Goal: Information Seeking & Learning: Find specific page/section

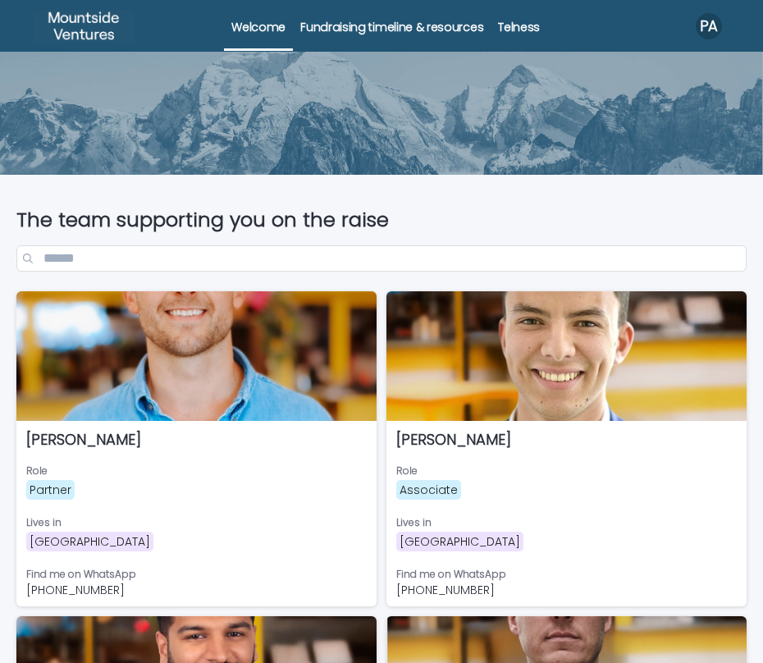
click at [510, 28] on p "Telness" at bounding box center [519, 17] width 42 height 34
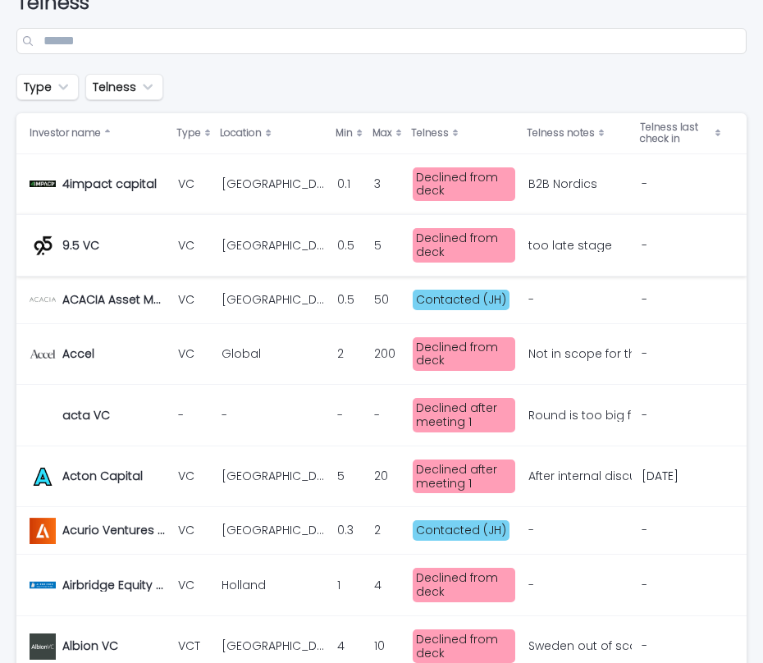
scroll to position [211, 0]
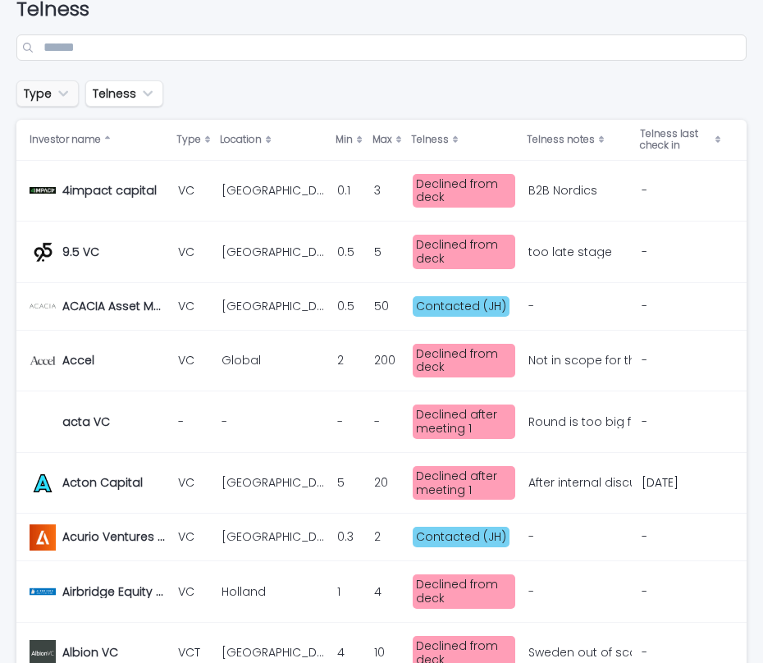
click at [67, 104] on button "Type" at bounding box center [47, 93] width 62 height 26
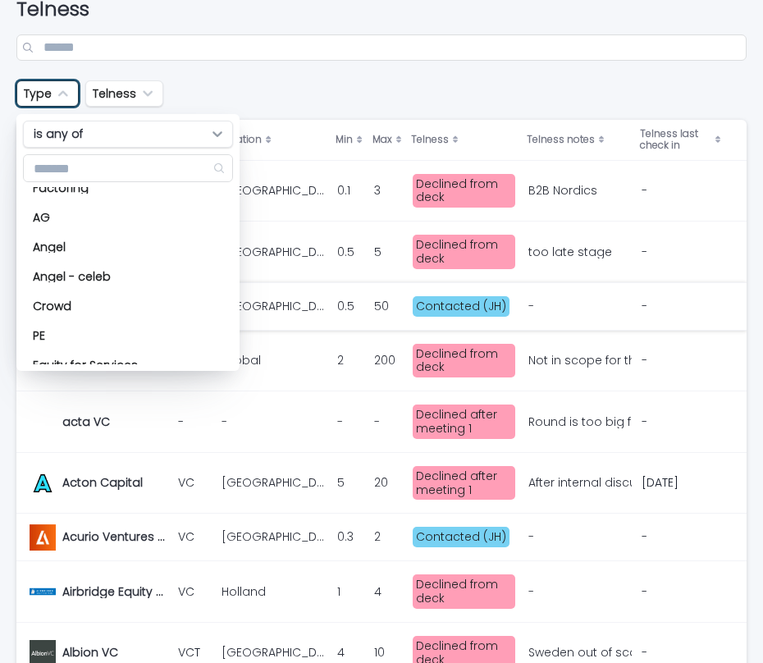
scroll to position [472, 0]
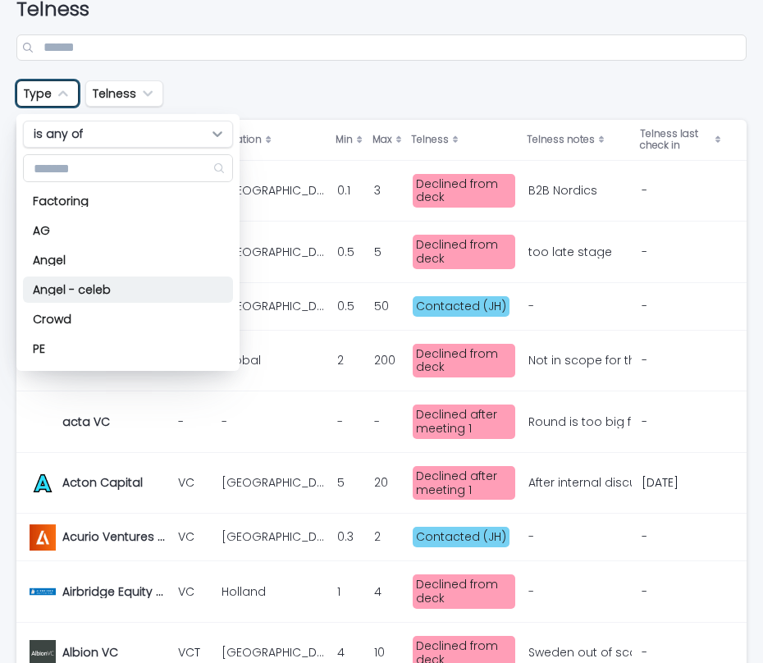
click at [65, 291] on p "Angel - celeb" at bounding box center [120, 289] width 174 height 11
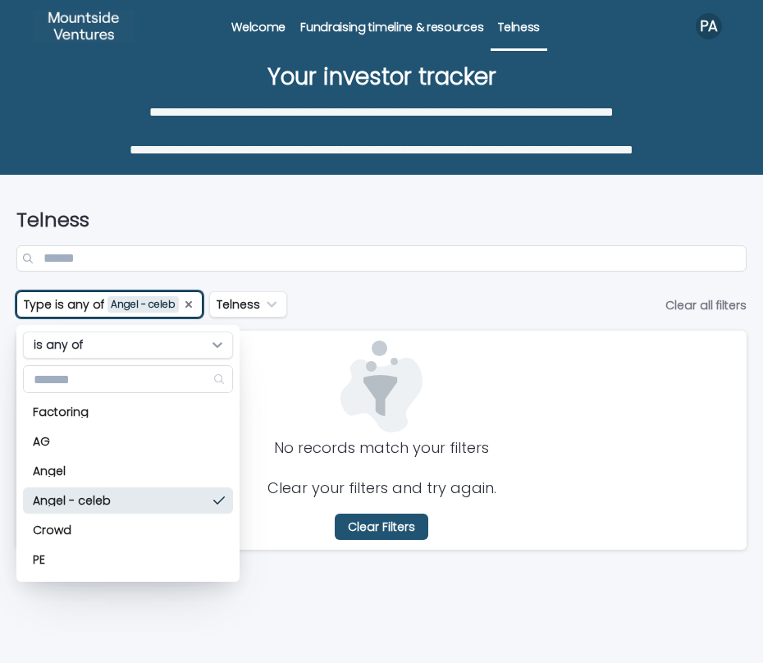
click at [190, 299] on icon "Type" at bounding box center [188, 304] width 13 height 13
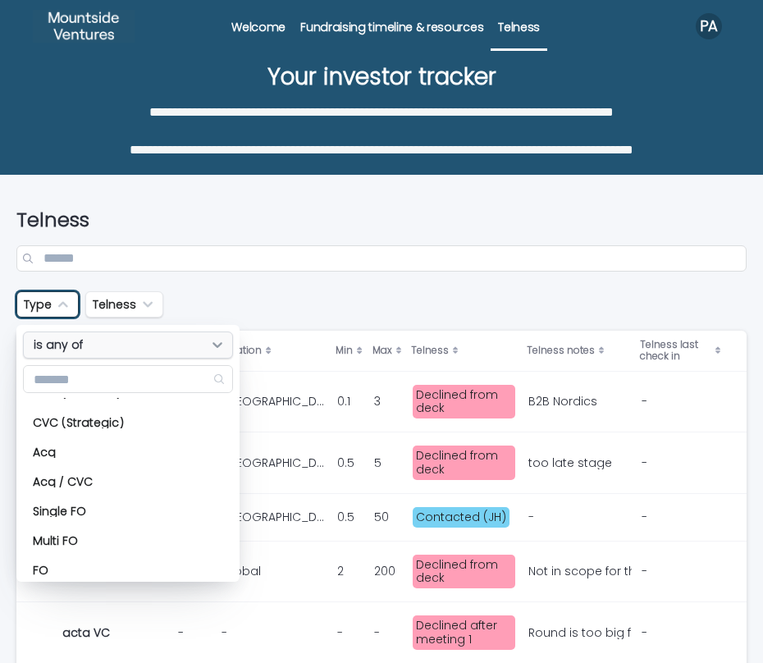
scroll to position [167, 0]
click at [117, 305] on button "Telness" at bounding box center [124, 304] width 78 height 26
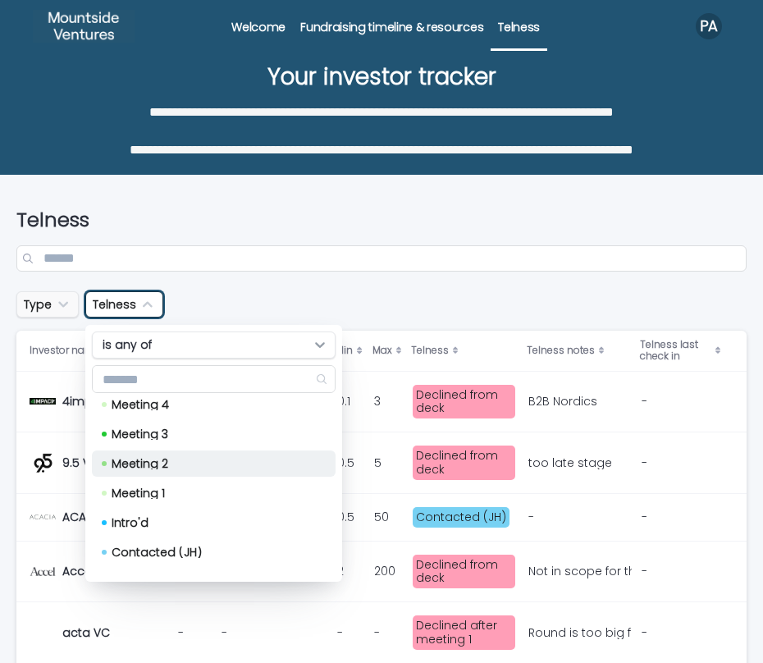
scroll to position [31, 0]
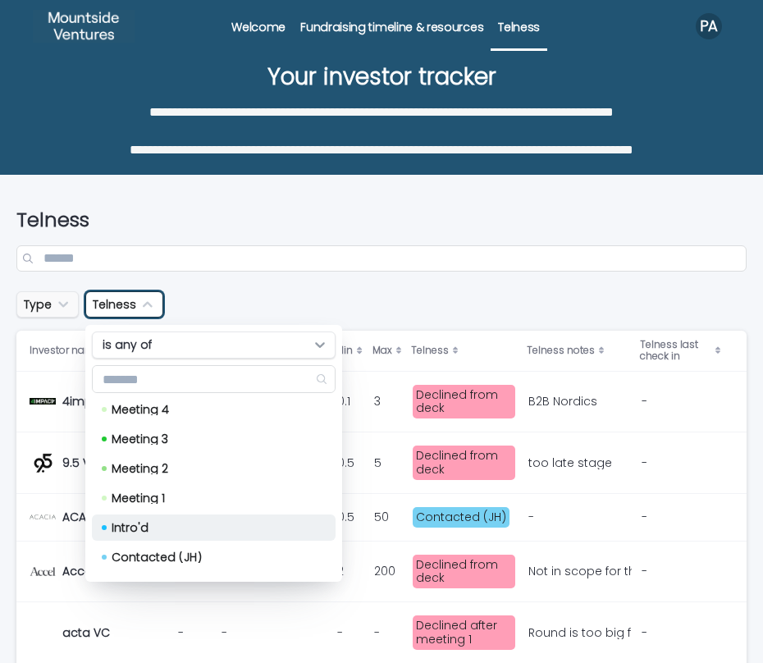
click at [188, 523] on p "Intro'd" at bounding box center [211, 527] width 198 height 11
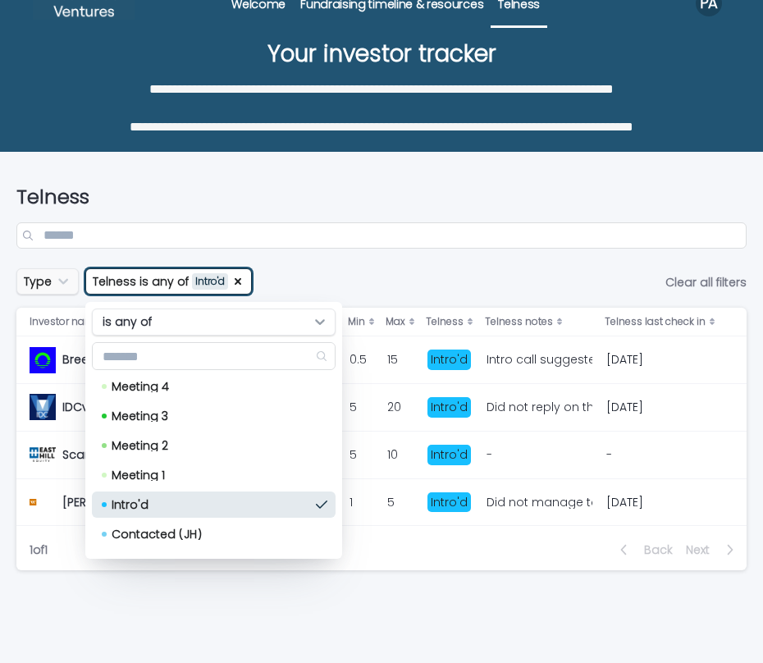
scroll to position [26, 0]
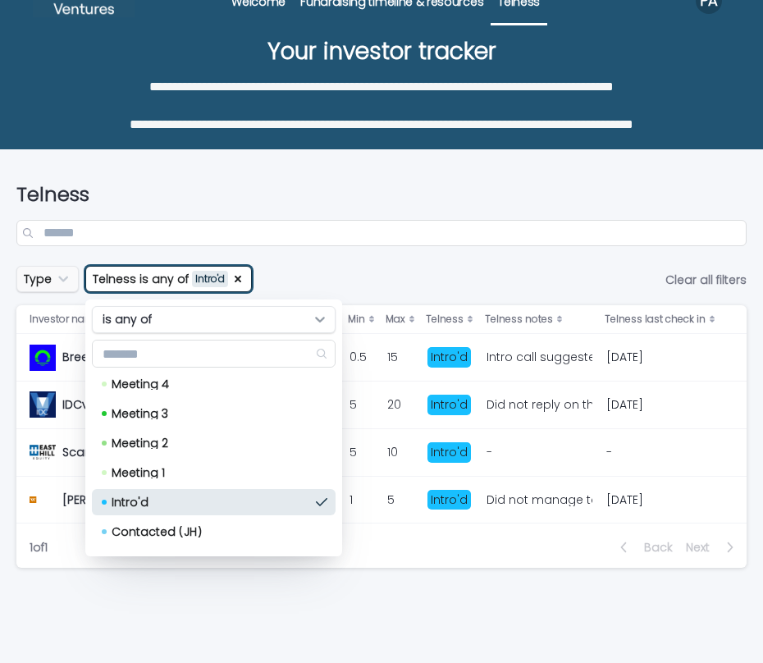
click at [423, 253] on div "Telness" at bounding box center [381, 208] width 730 height 116
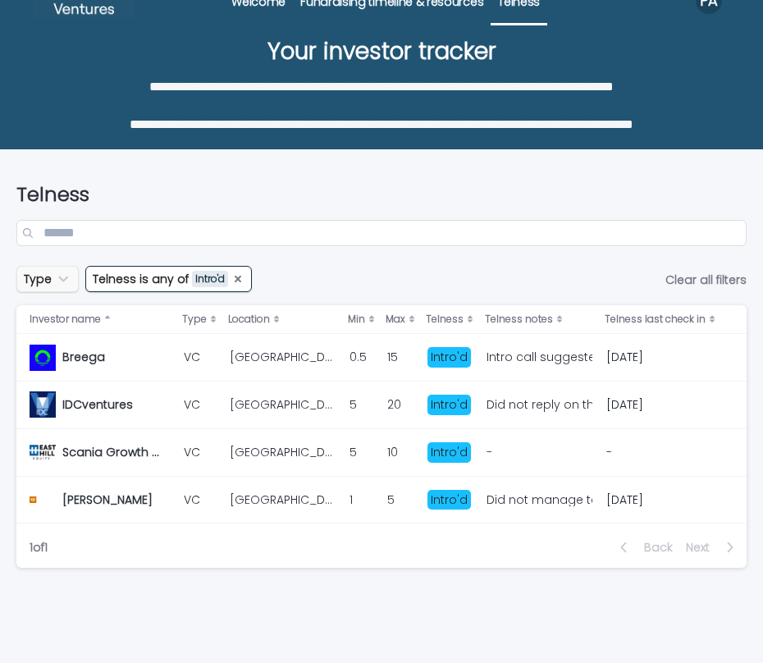
click at [240, 273] on icon "Telness" at bounding box center [237, 278] width 13 height 13
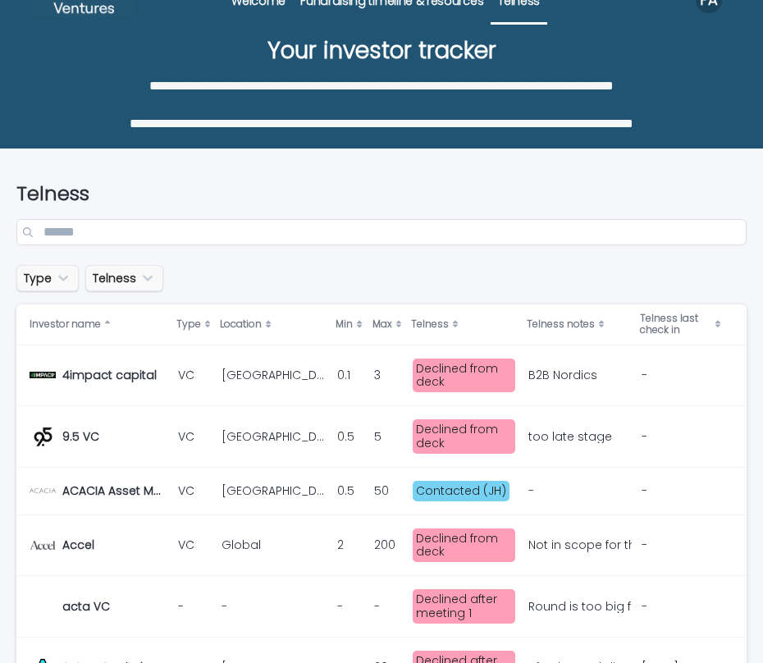
click at [150, 281] on icon "Telness" at bounding box center [148, 278] width 16 height 16
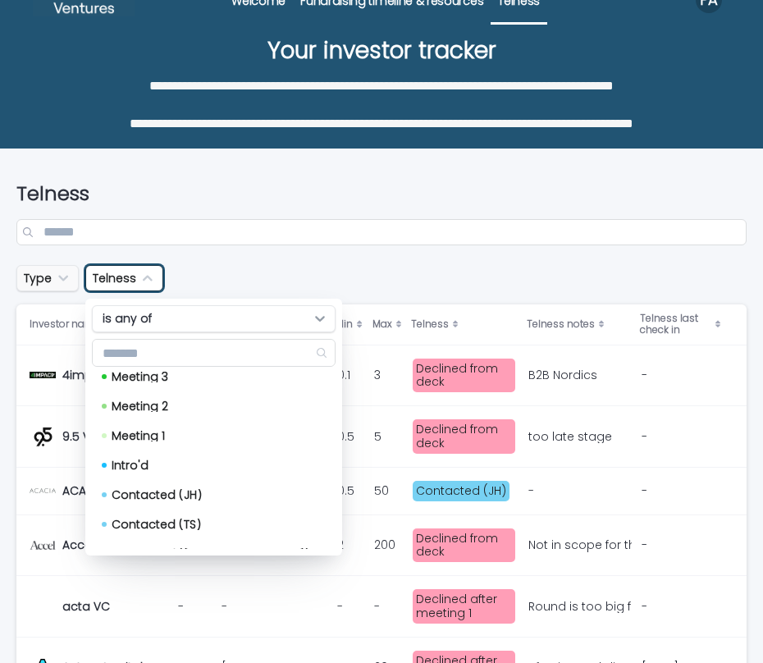
scroll to position [71, 0]
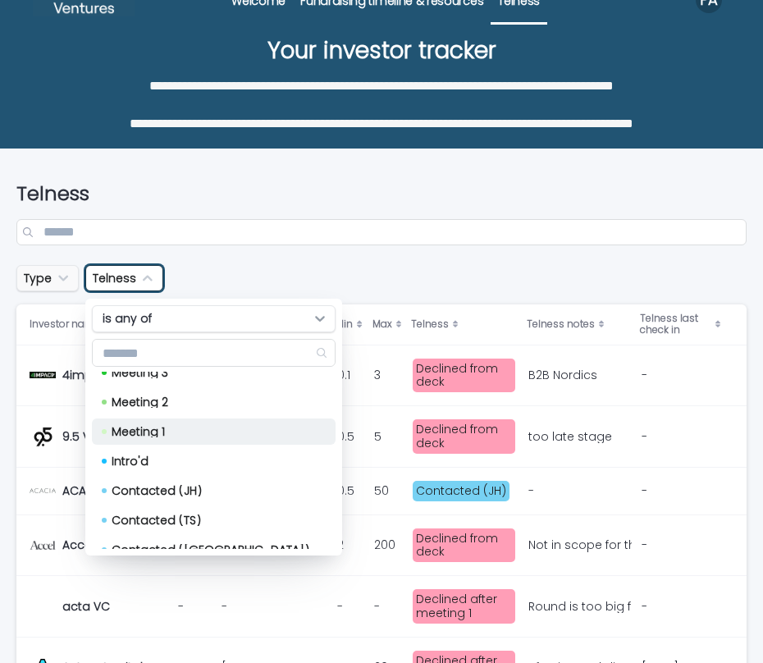
click at [184, 439] on div "Meeting 1" at bounding box center [214, 432] width 244 height 26
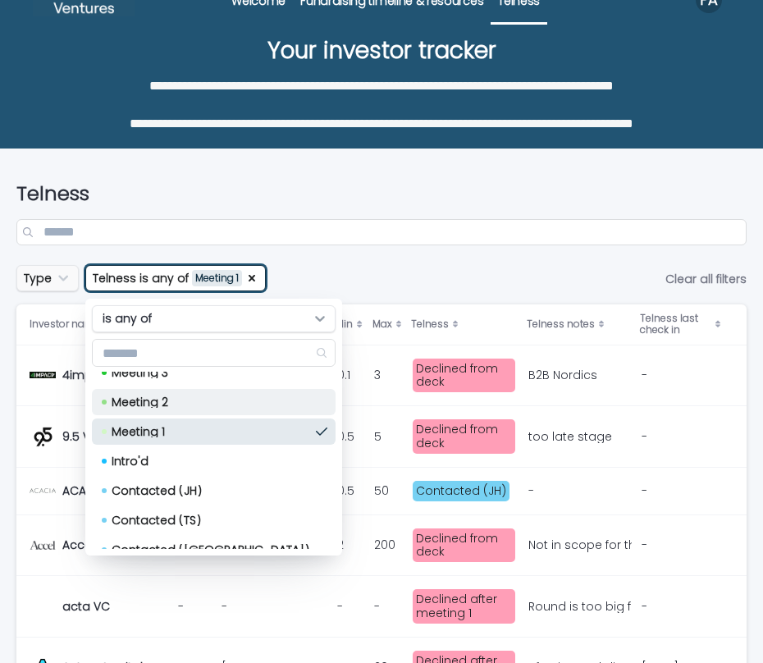
click at [184, 405] on p "Meeting 2" at bounding box center [211, 401] width 198 height 11
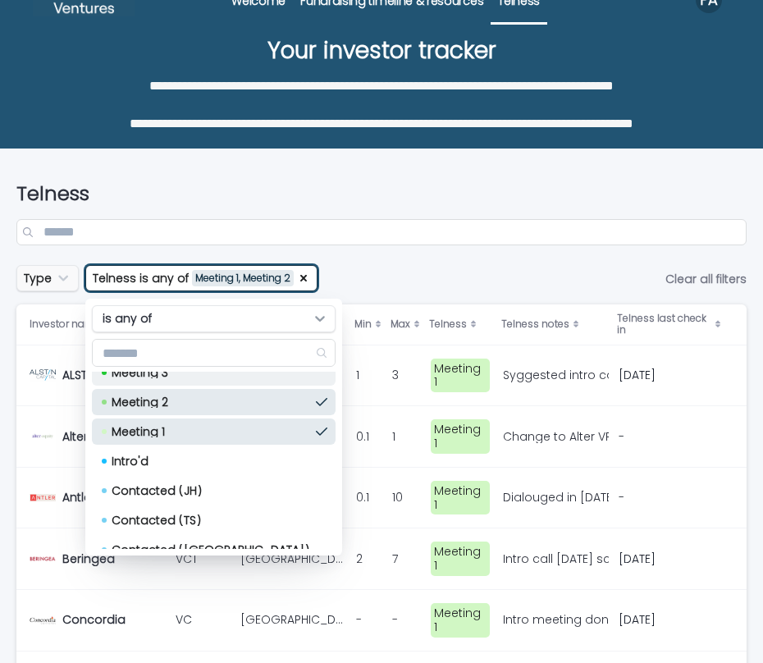
click at [191, 380] on div "Meeting 3" at bounding box center [214, 372] width 244 height 26
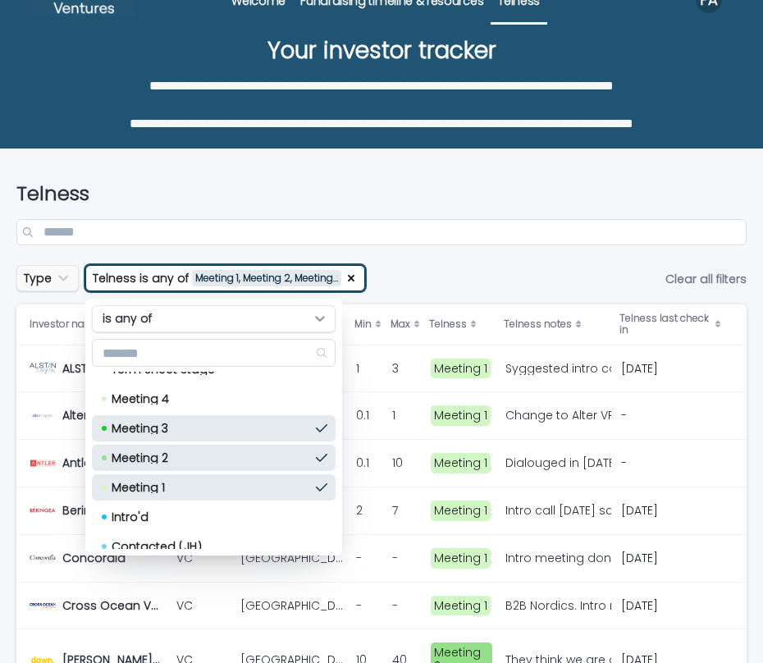
scroll to position [7, 0]
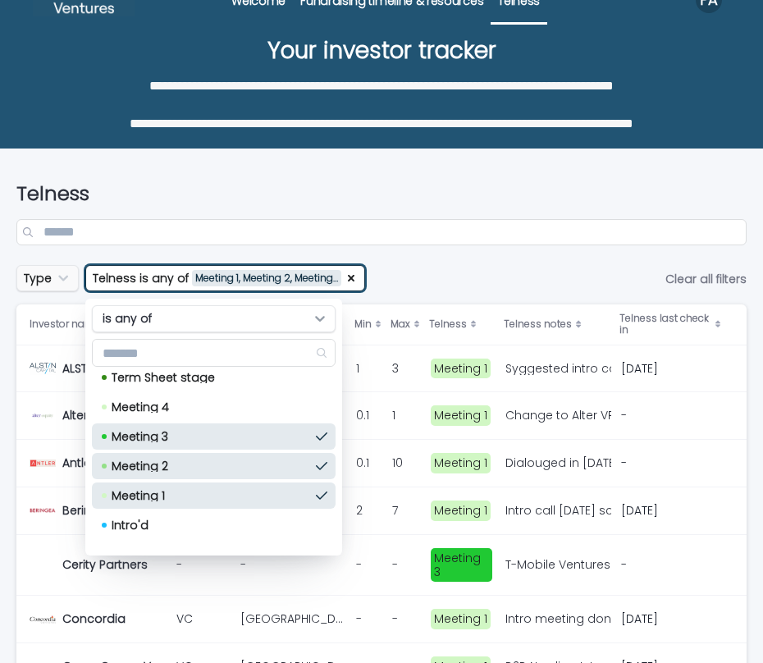
click at [191, 410] on p "Meeting 4" at bounding box center [211, 406] width 198 height 11
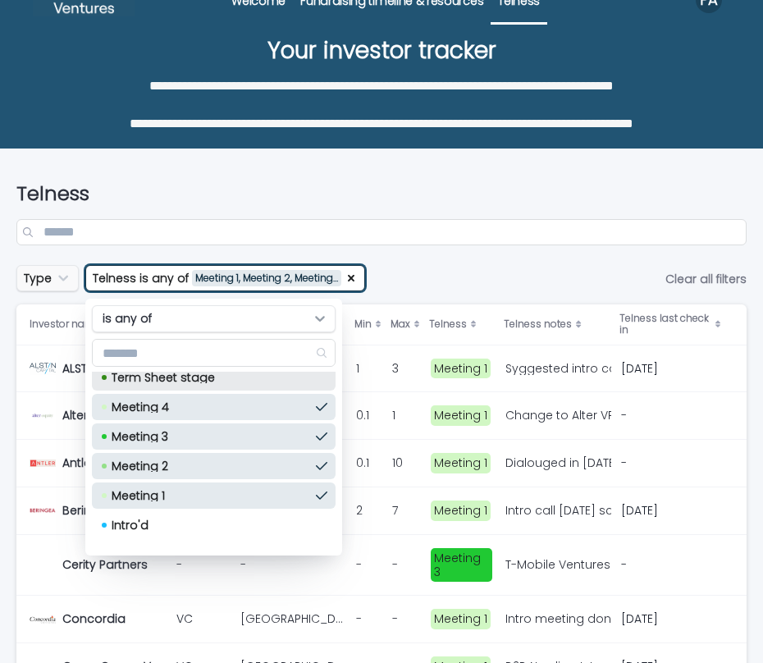
click at [200, 379] on p "Term Sheet stage" at bounding box center [211, 377] width 198 height 11
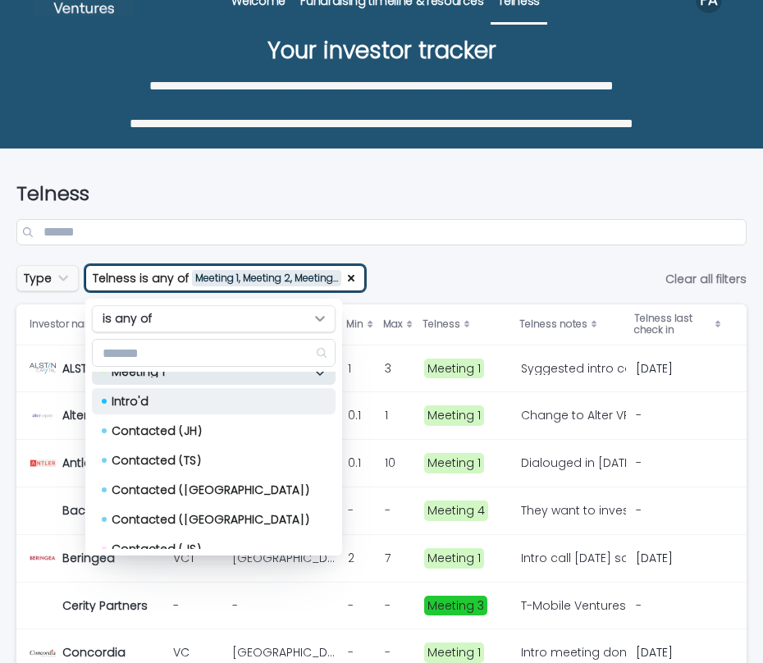
scroll to position [126, 0]
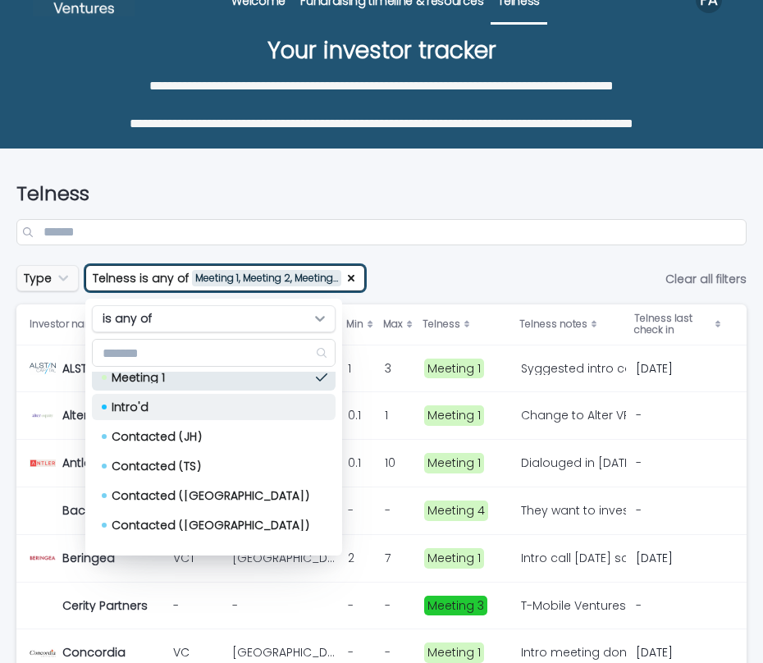
click at [215, 409] on p "Intro'd" at bounding box center [211, 406] width 198 height 11
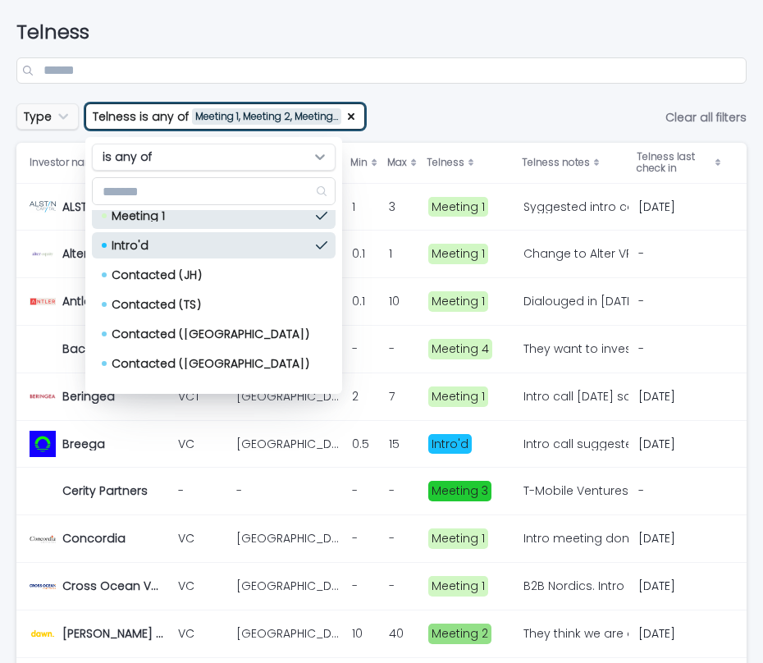
scroll to position [129, 0]
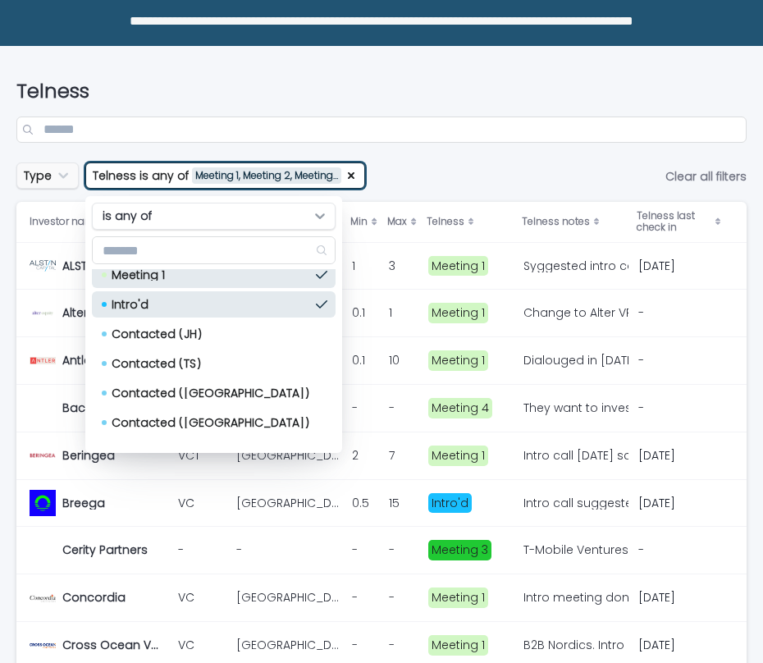
click at [75, 179] on button "Type" at bounding box center [47, 175] width 62 height 26
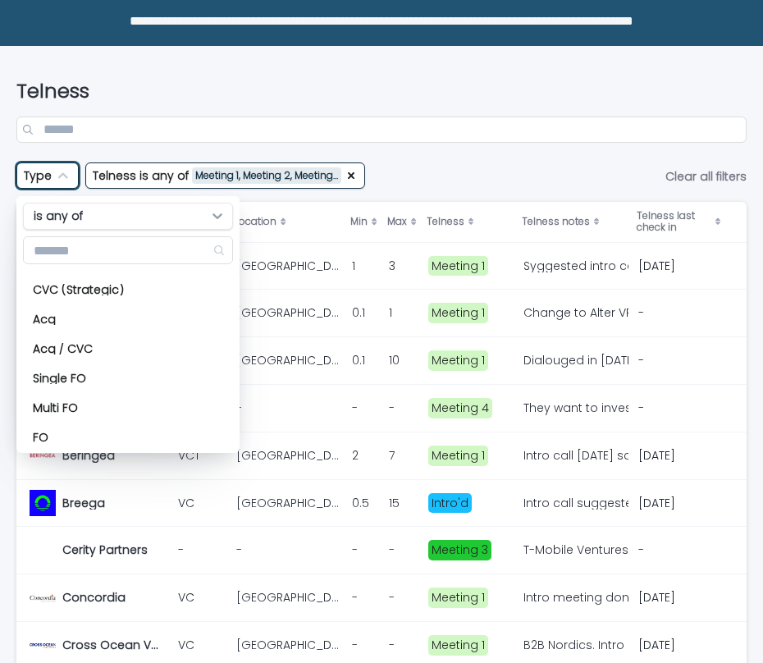
scroll to position [0, 0]
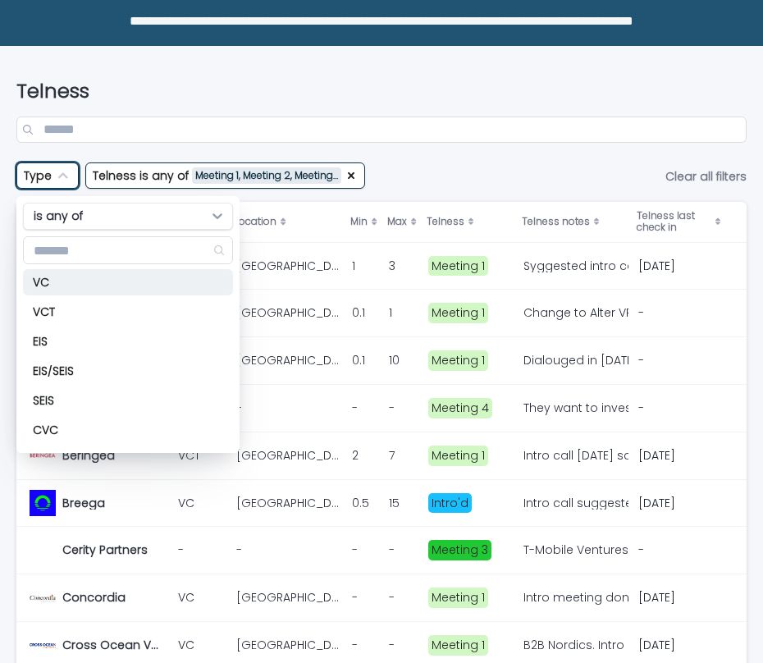
click at [127, 283] on p "VC" at bounding box center [120, 282] width 174 height 11
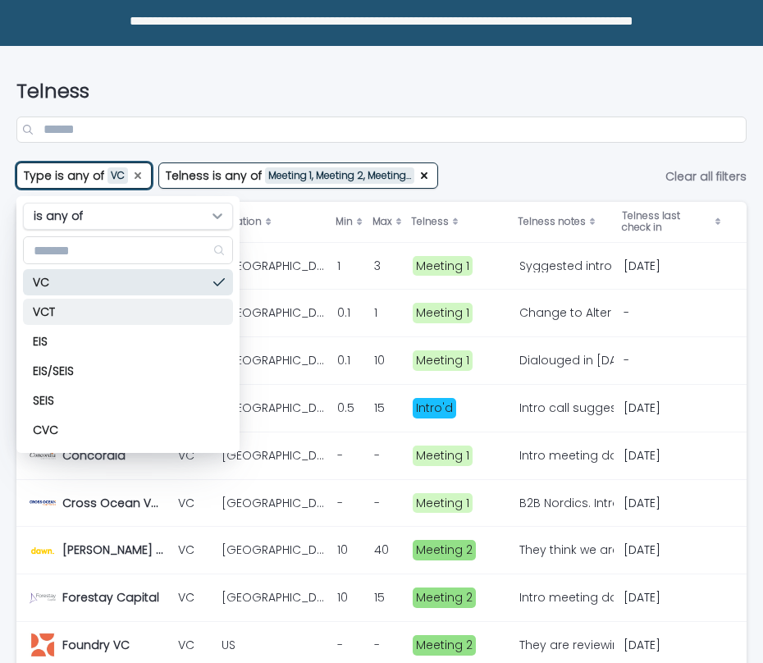
click at [132, 306] on p "VCT" at bounding box center [120, 311] width 174 height 11
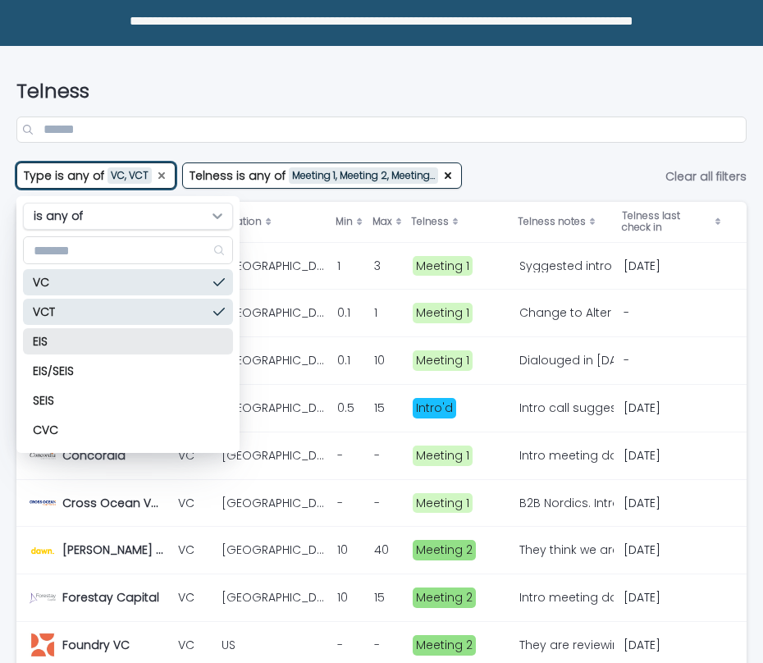
click at [116, 336] on p "EIS" at bounding box center [120, 341] width 174 height 11
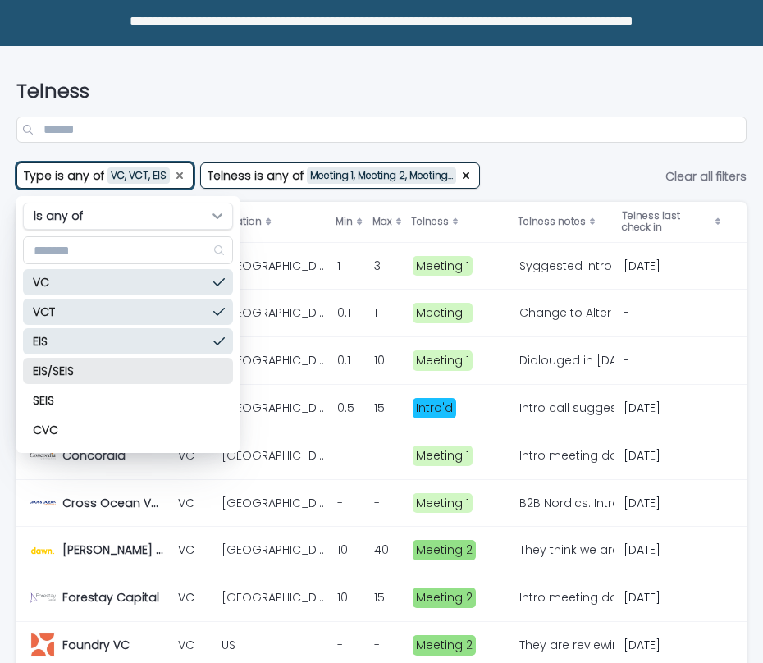
click at [108, 371] on p "EIS/SEIS" at bounding box center [120, 370] width 174 height 11
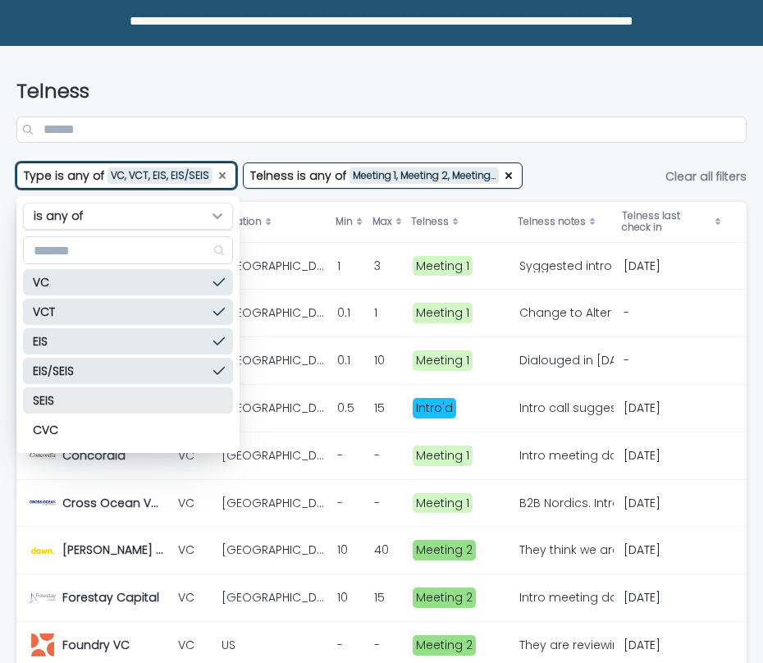
click at [105, 400] on p "SEIS" at bounding box center [120, 400] width 174 height 11
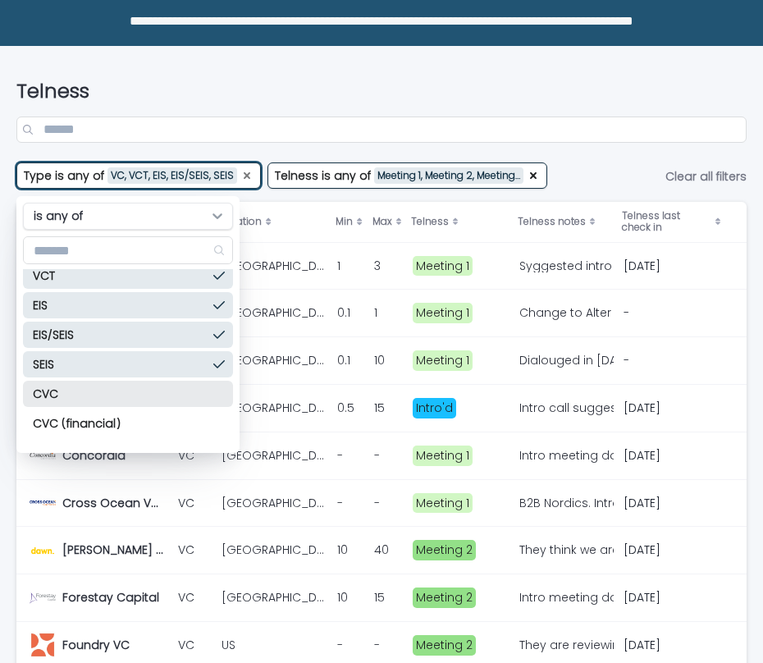
click at [105, 400] on div "CVC" at bounding box center [128, 394] width 210 height 26
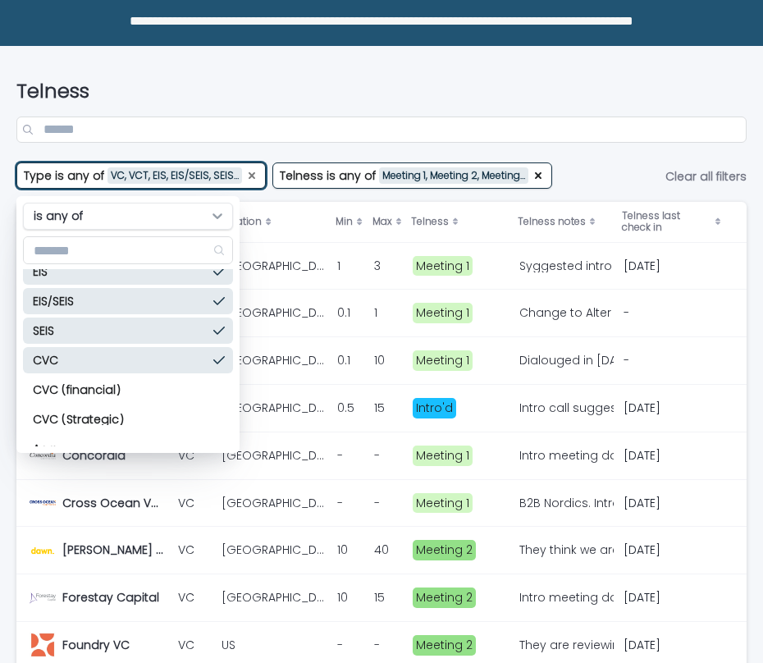
scroll to position [84, 0]
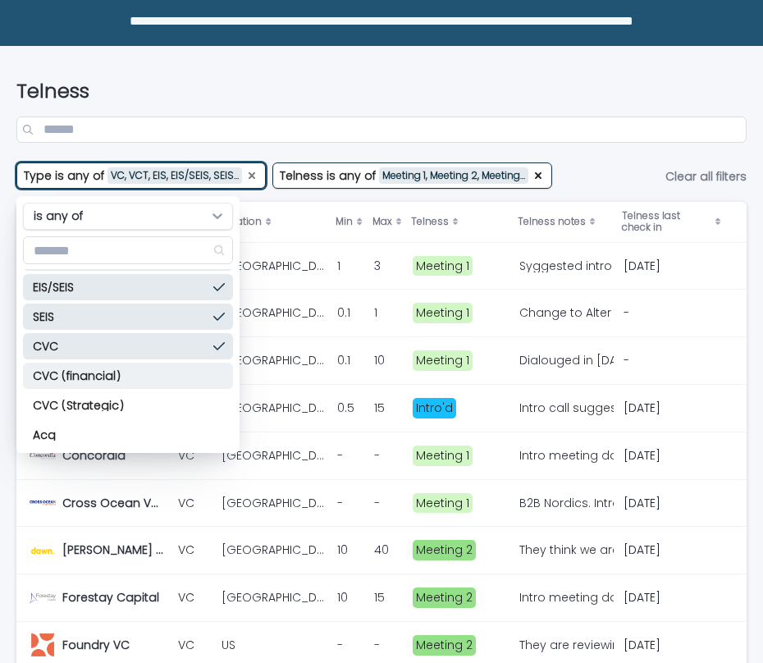
click at [111, 377] on p "CVC (financial)" at bounding box center [120, 375] width 174 height 11
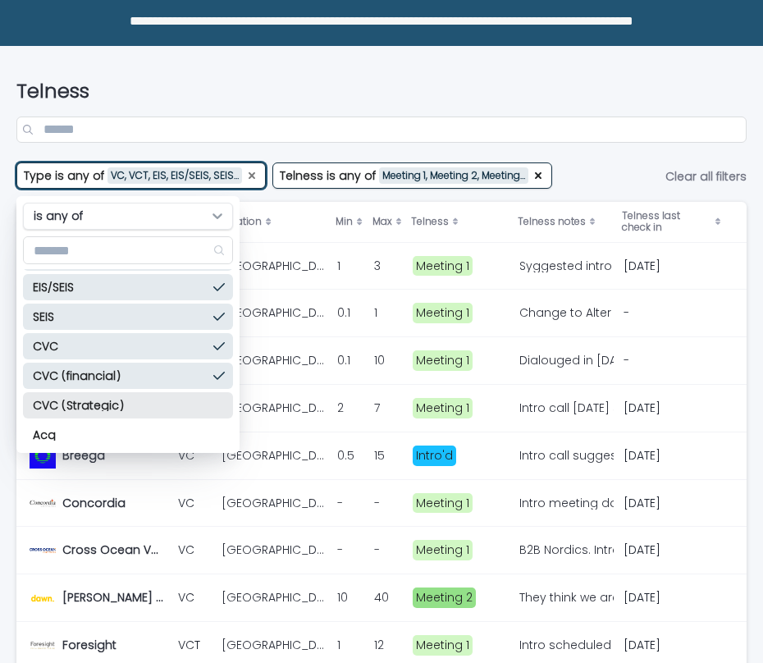
click at [103, 410] on div "CVC (Strategic)" at bounding box center [128, 405] width 210 height 26
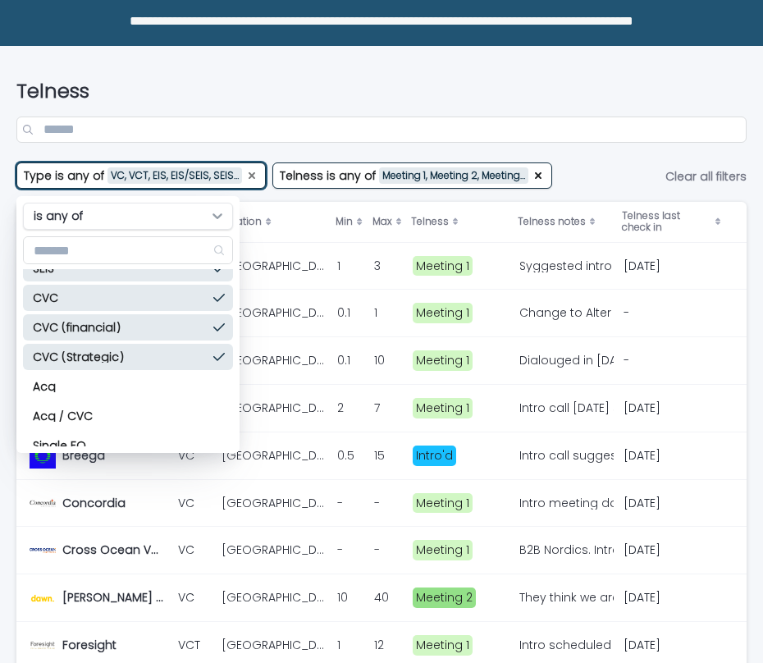
scroll to position [142, 0]
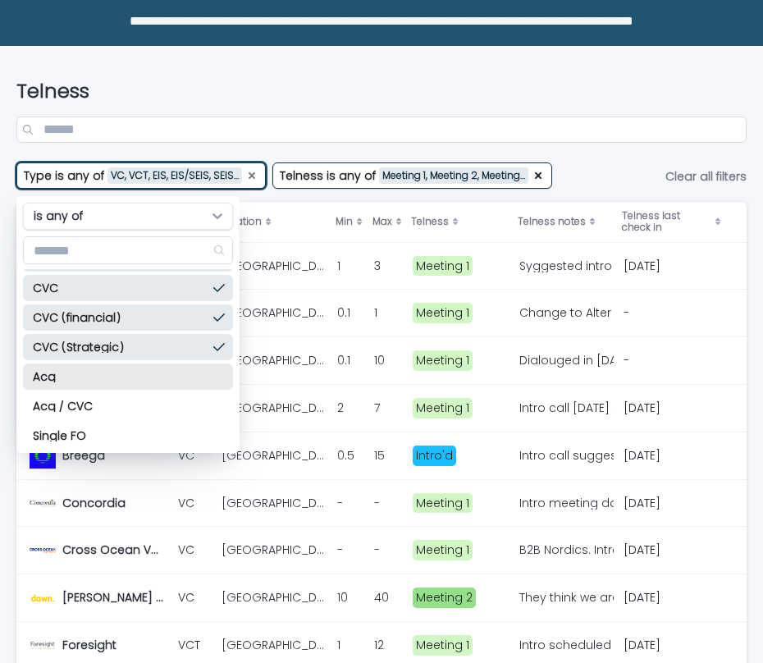
click at [118, 379] on p "Acq" at bounding box center [120, 376] width 174 height 11
click at [114, 400] on p "Acq / CVC" at bounding box center [120, 405] width 174 height 11
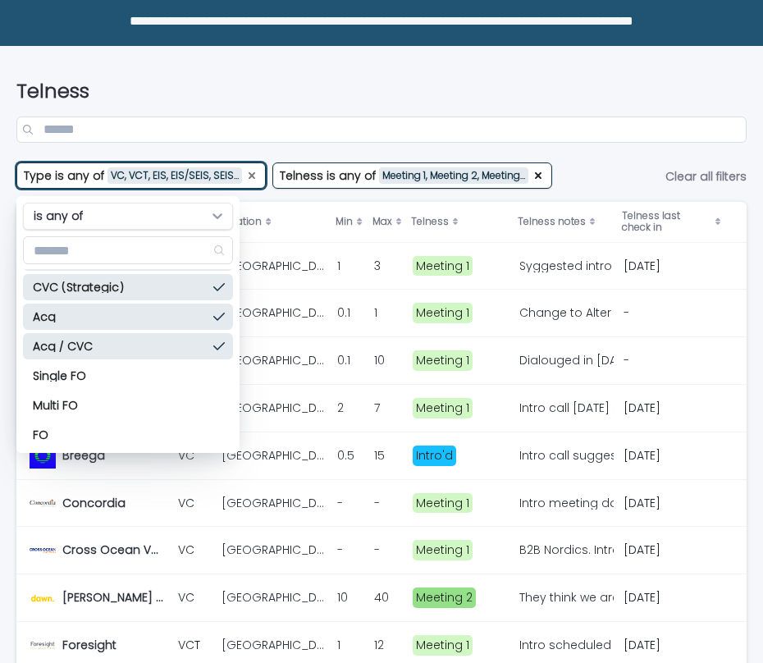
scroll to position [204, 0]
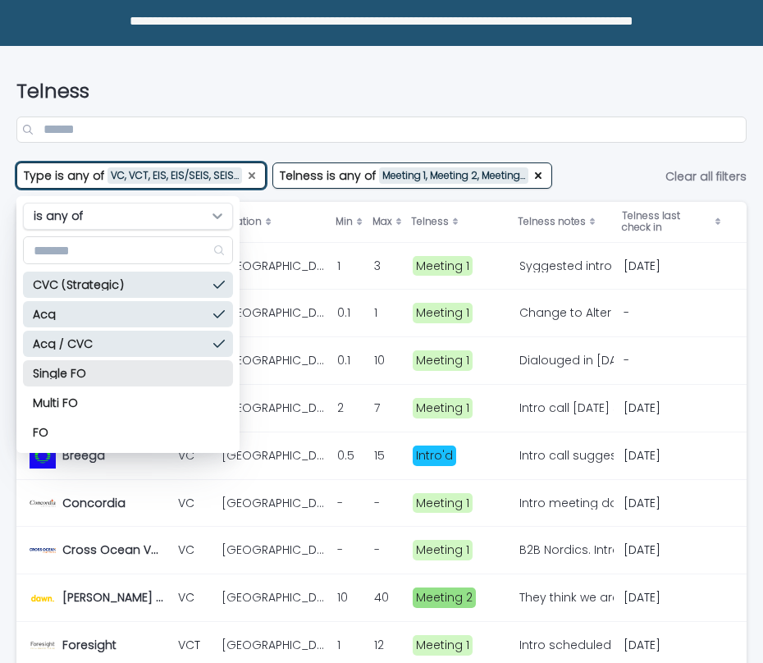
click at [121, 371] on p "Single FO" at bounding box center [120, 373] width 174 height 11
click at [115, 400] on p "Multi FO" at bounding box center [120, 402] width 174 height 11
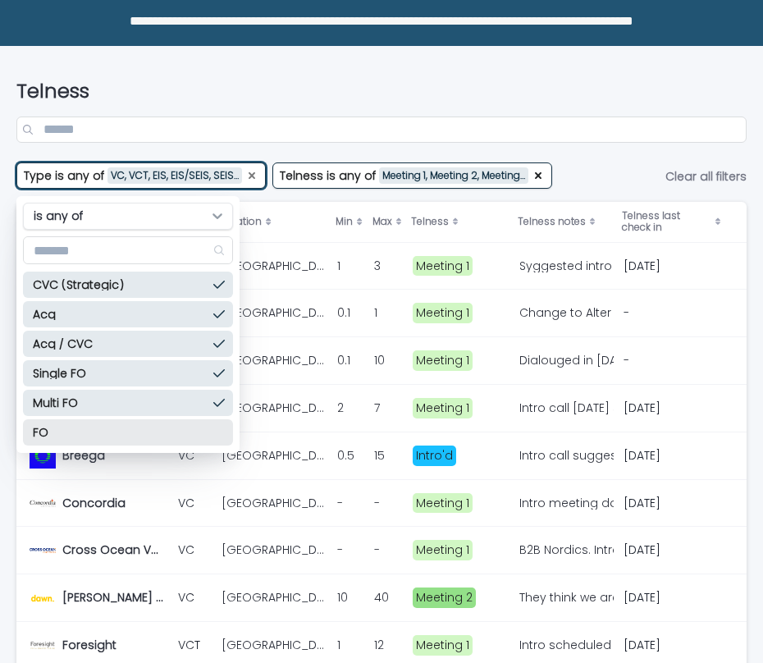
click at [106, 428] on p "FO" at bounding box center [120, 432] width 174 height 11
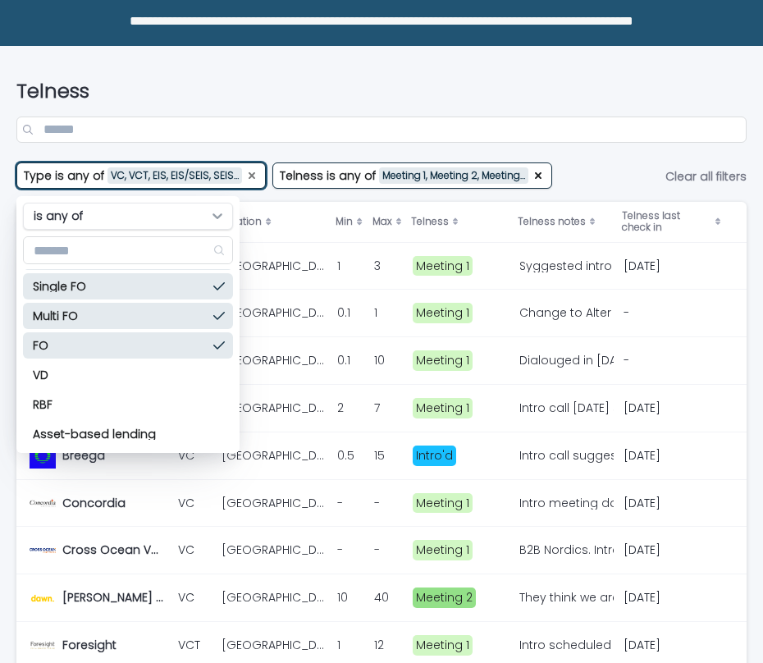
scroll to position [318, 0]
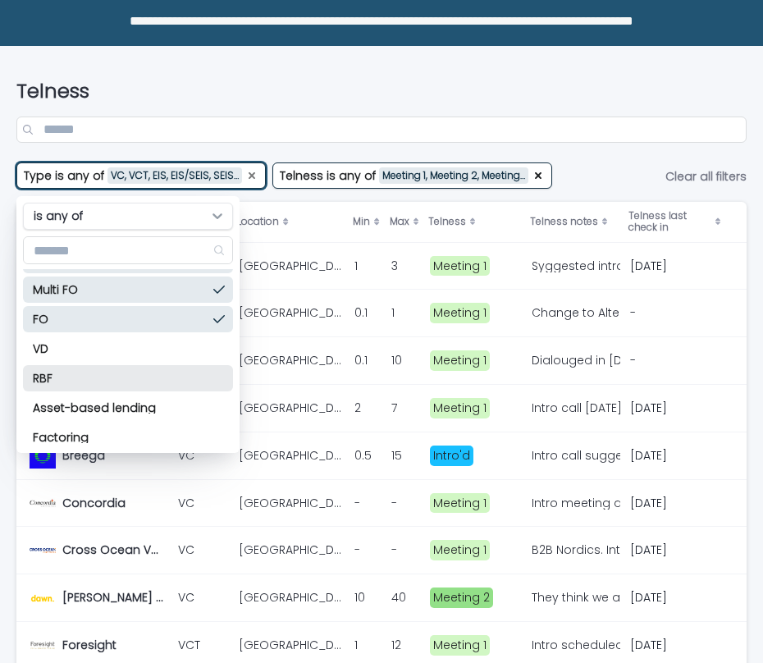
click at [124, 368] on div "RBF" at bounding box center [128, 378] width 210 height 26
click at [160, 400] on div "Asset-based lending" at bounding box center [128, 408] width 210 height 26
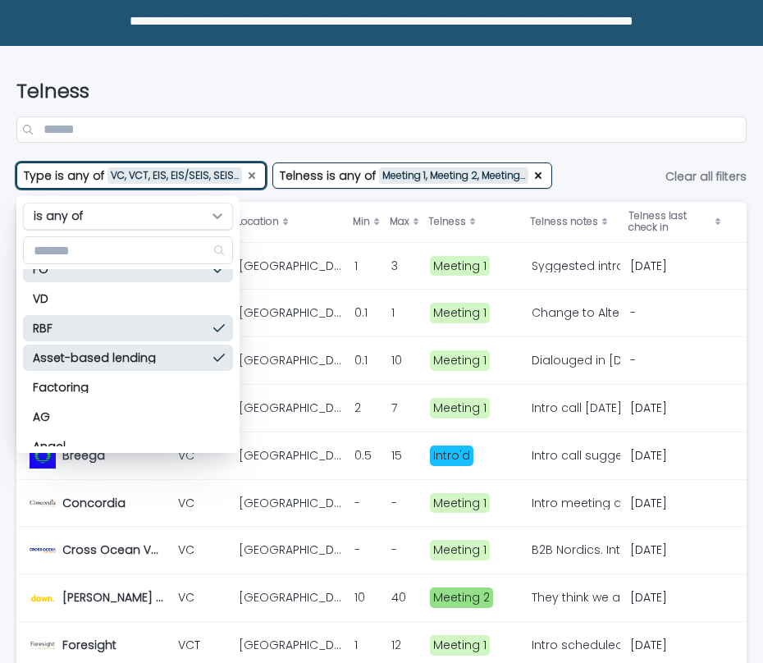
scroll to position [373, 0]
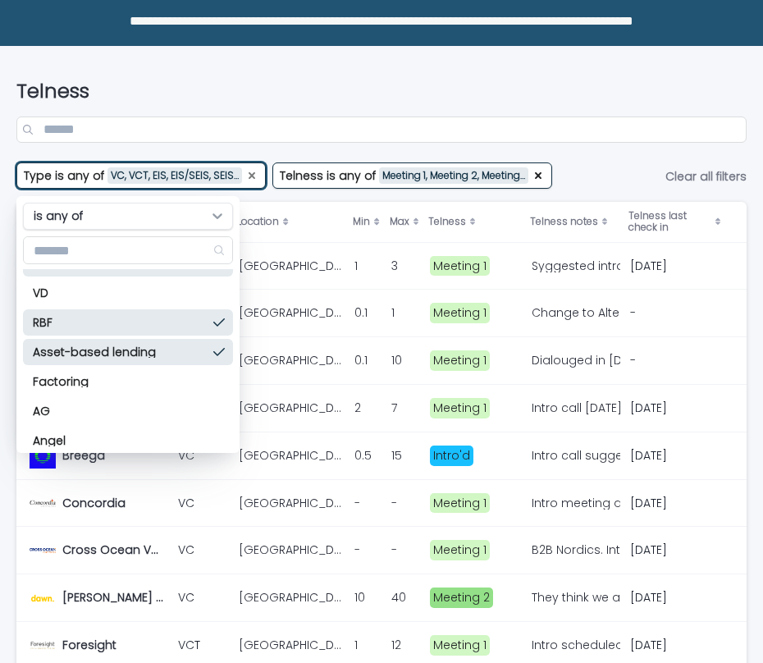
click at [162, 355] on p "Asset-based lending" at bounding box center [120, 351] width 174 height 11
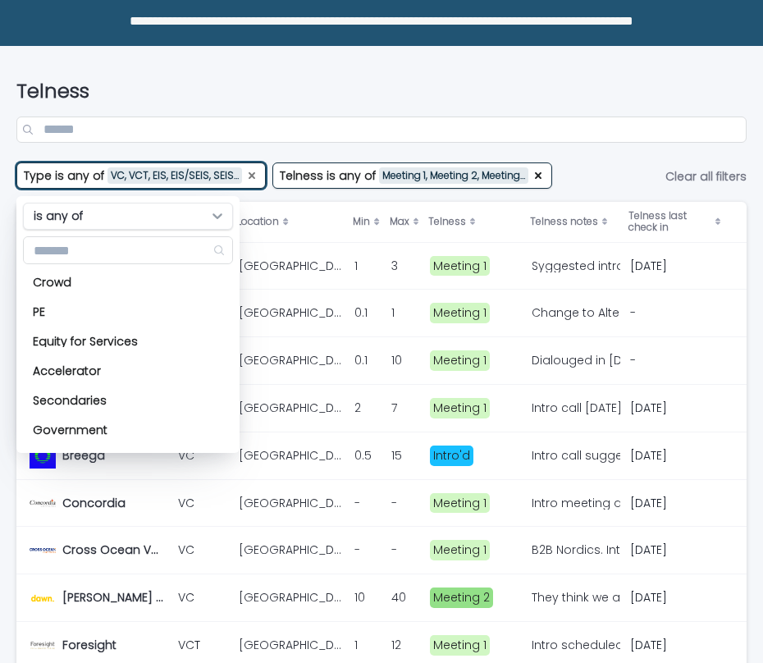
scroll to position [599, 0]
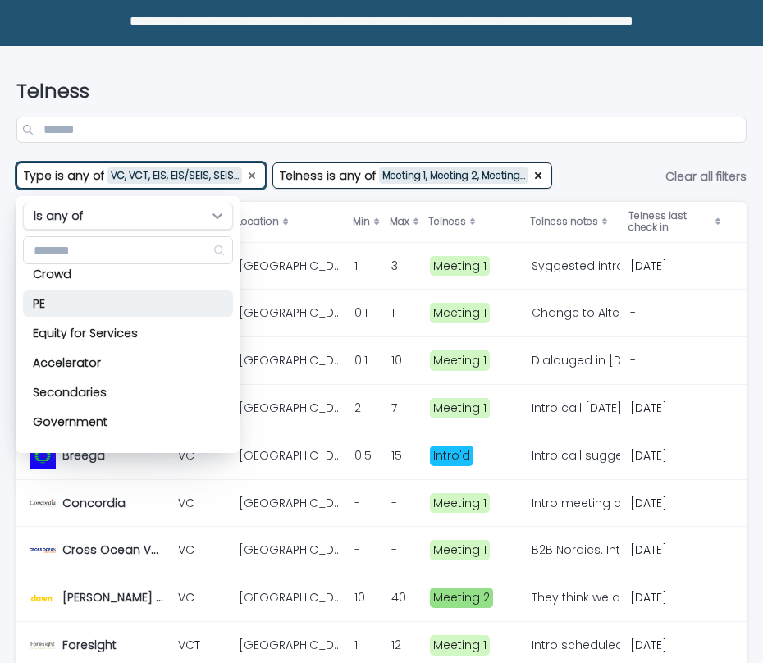
click at [162, 313] on div "PE" at bounding box center [128, 303] width 210 height 26
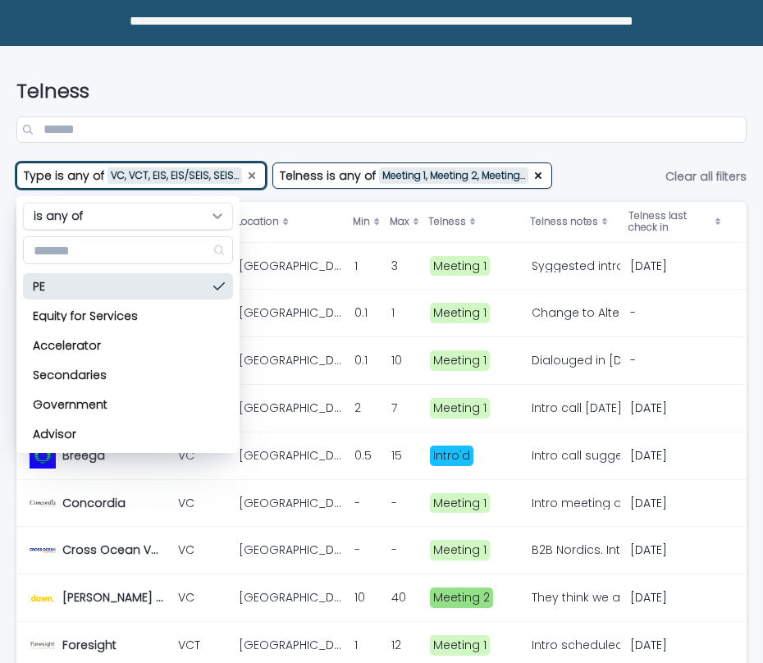
scroll to position [617, 0]
click at [405, 66] on div "Telness" at bounding box center [381, 105] width 730 height 116
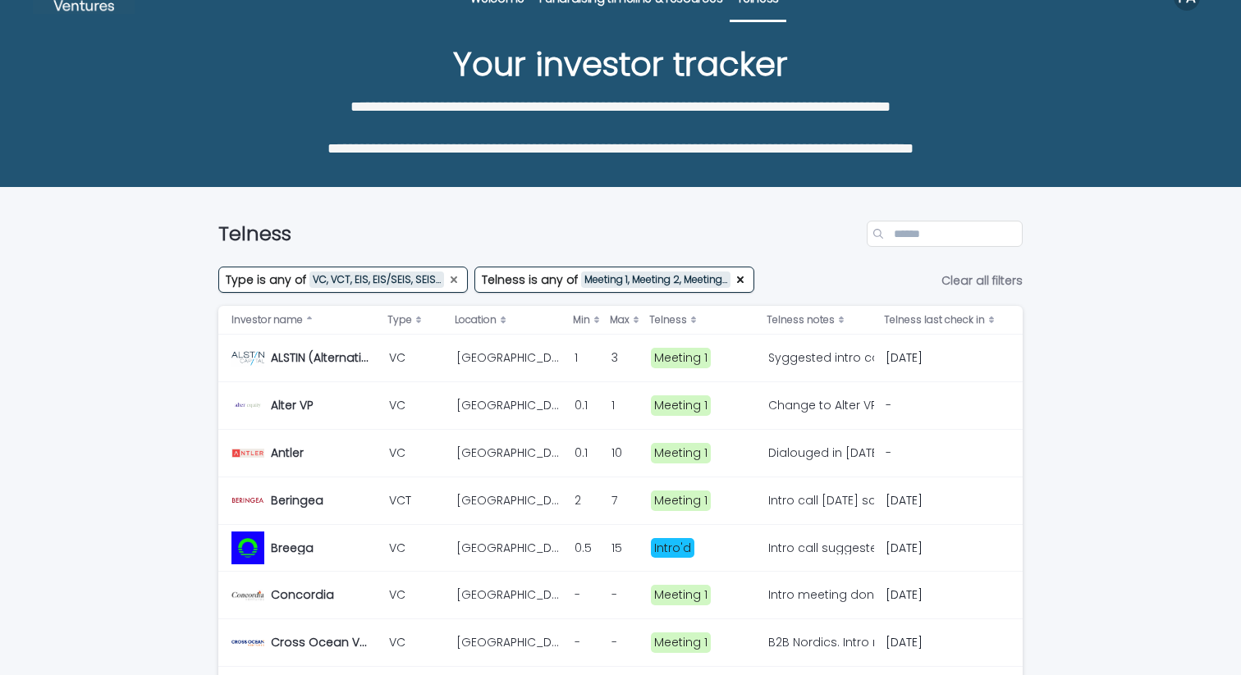
scroll to position [0, 0]
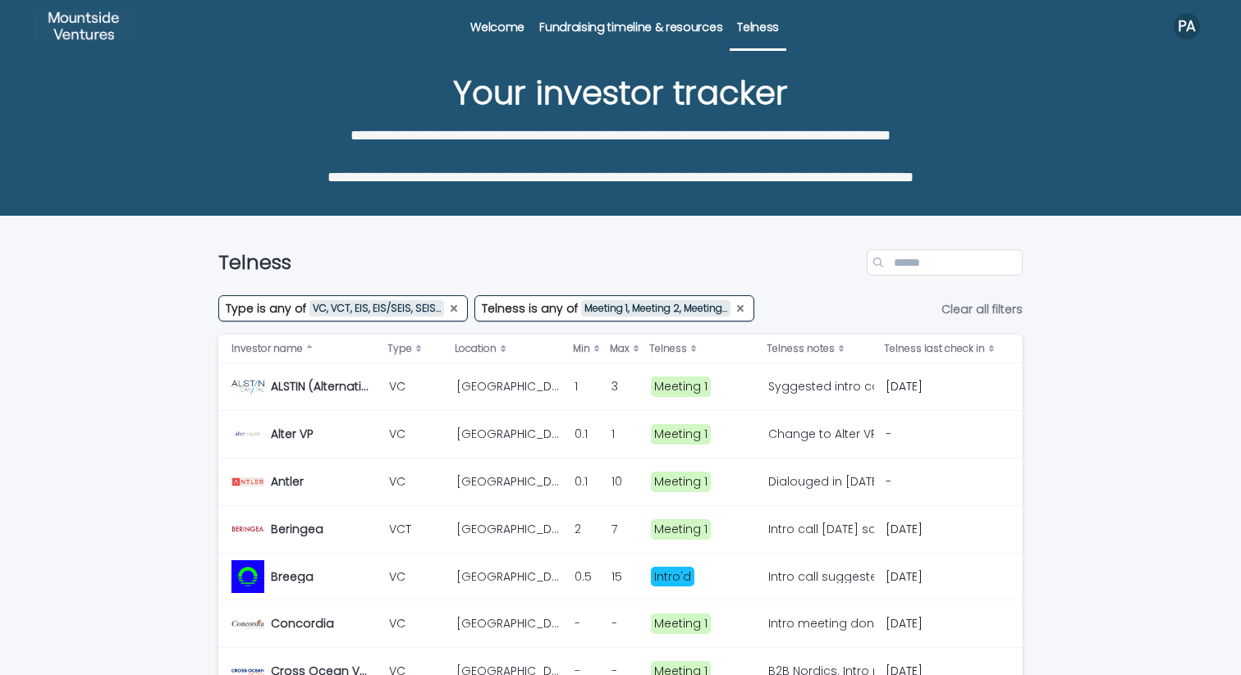
click at [737, 311] on icon "Telness" at bounding box center [740, 308] width 7 height 7
click at [528, 309] on icon "Telness" at bounding box center [536, 308] width 16 height 16
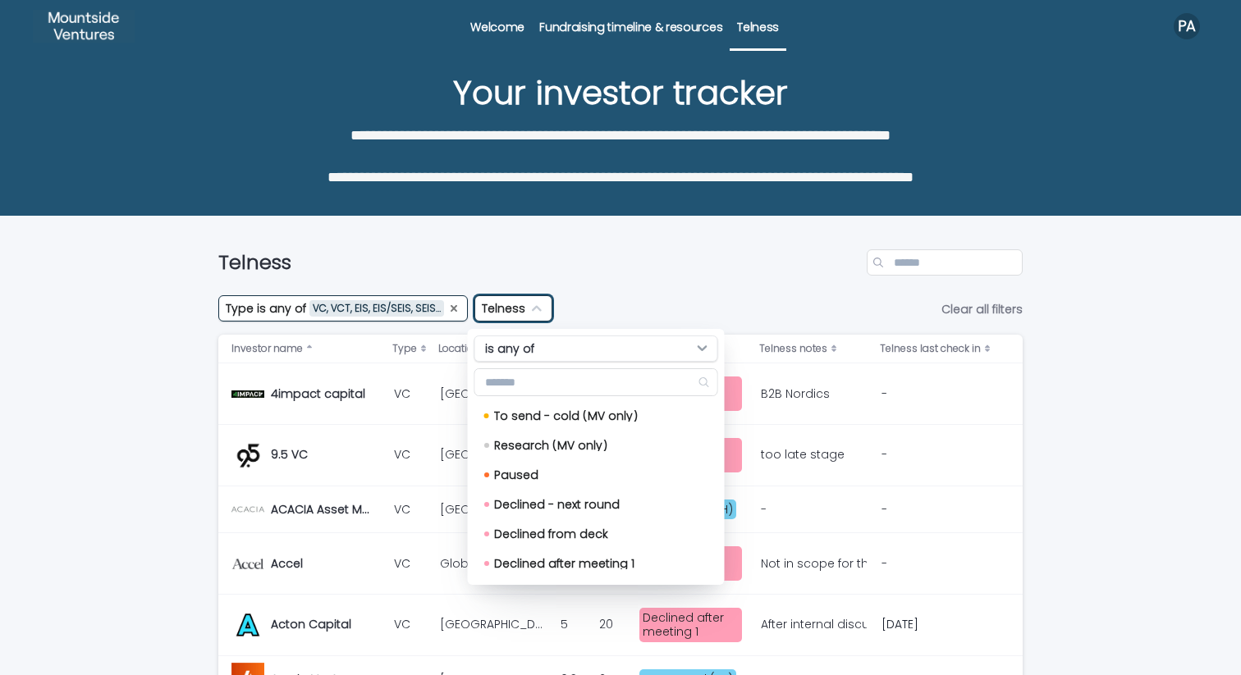
scroll to position [446, 0]
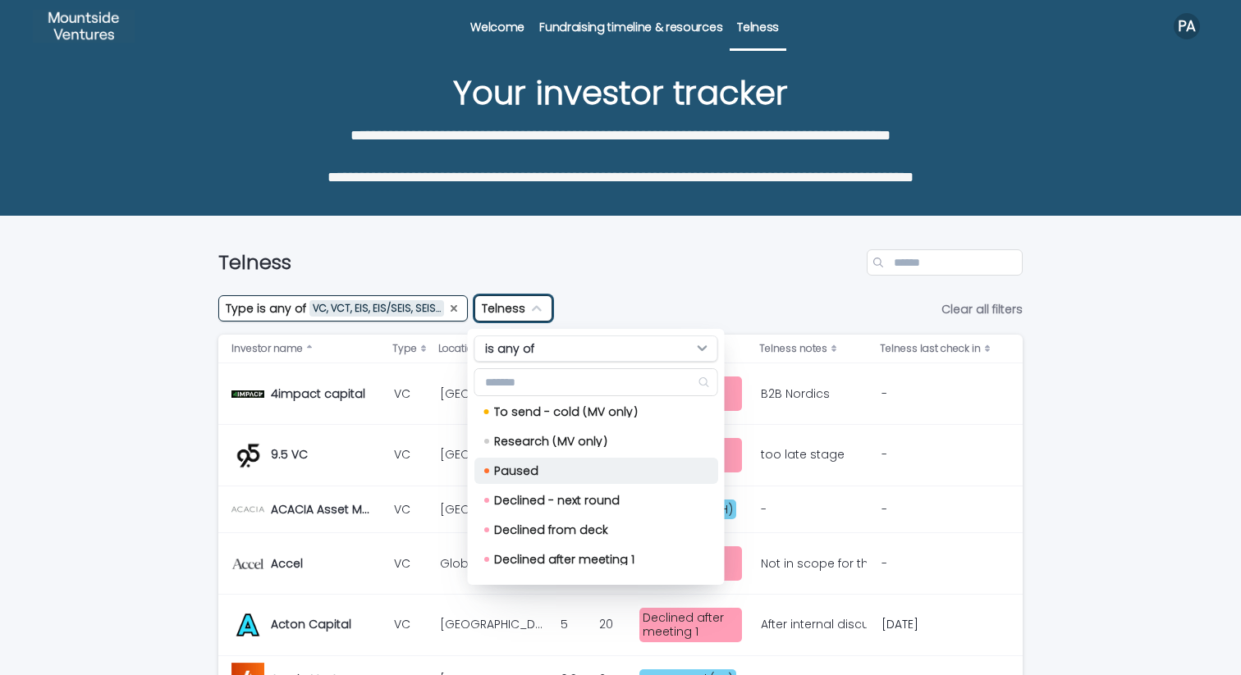
click at [564, 470] on p "Paused" at bounding box center [593, 470] width 198 height 11
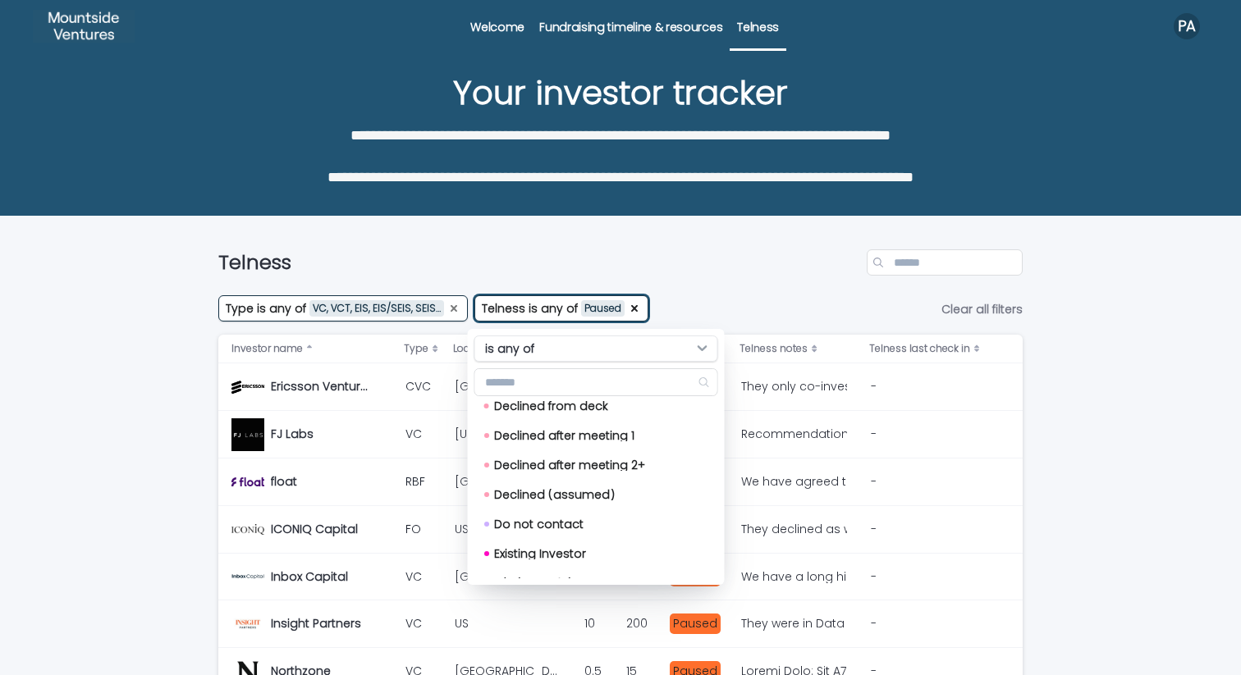
scroll to position [588, 0]
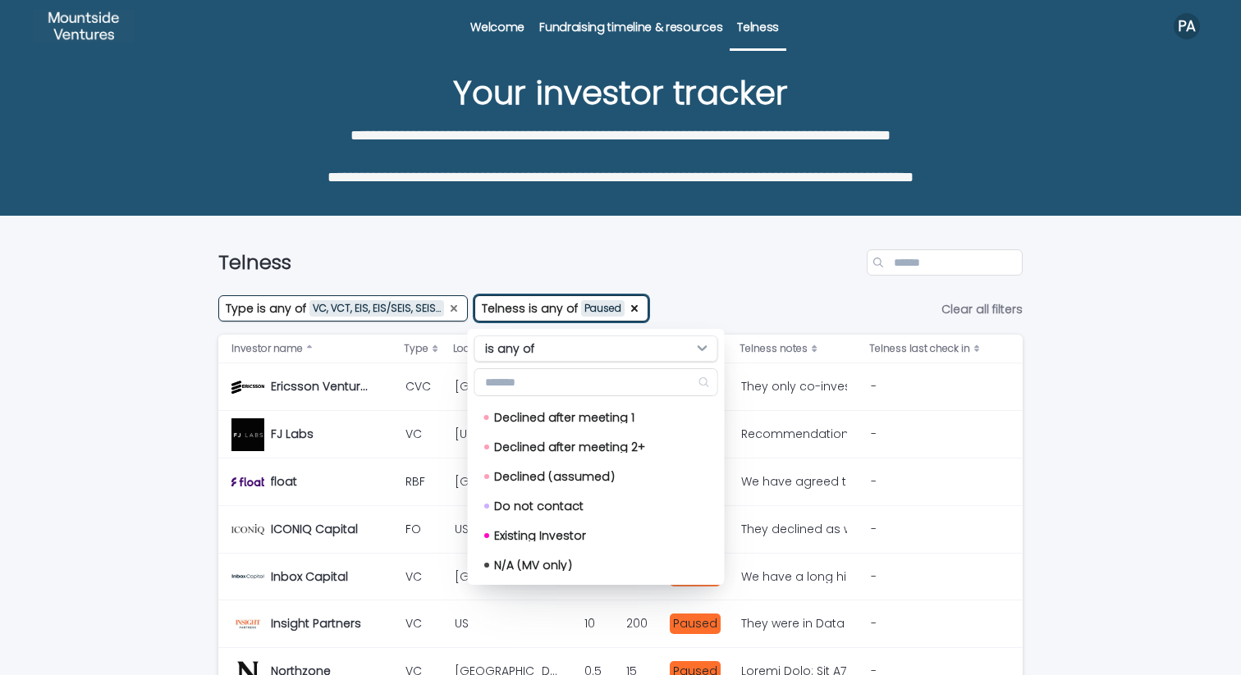
click at [748, 226] on div "Telness" at bounding box center [620, 256] width 804 height 79
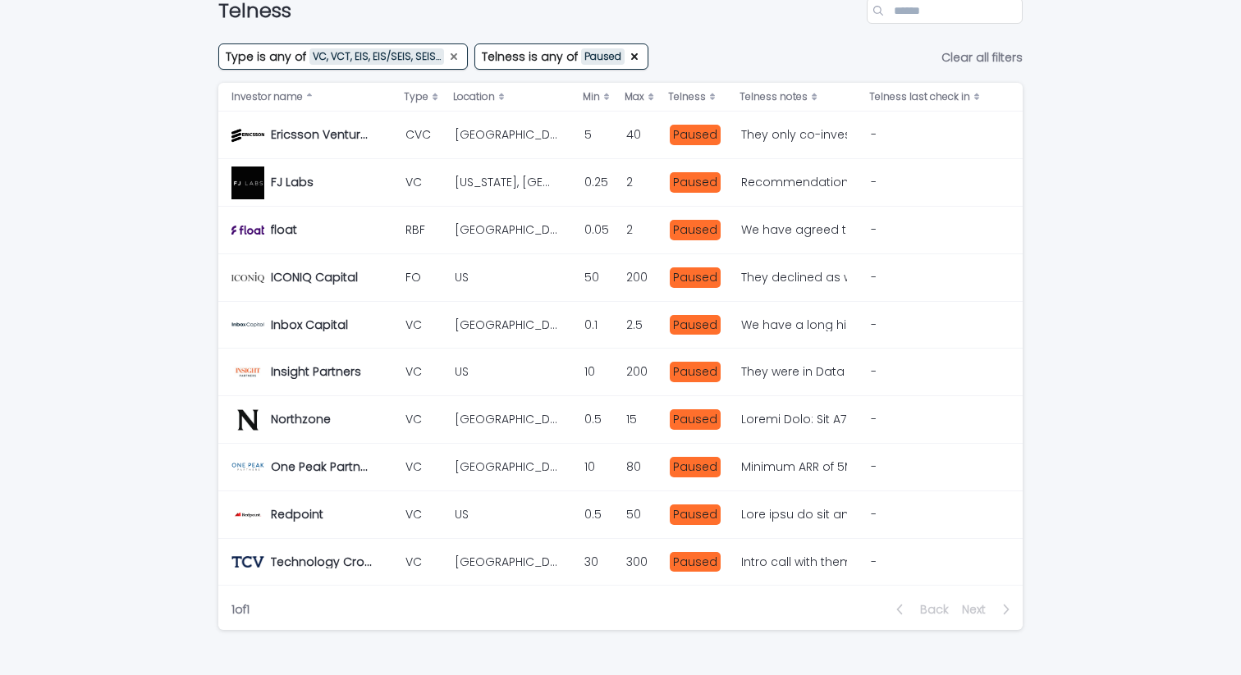
scroll to position [251, 0]
